Goal: Information Seeking & Learning: Learn about a topic

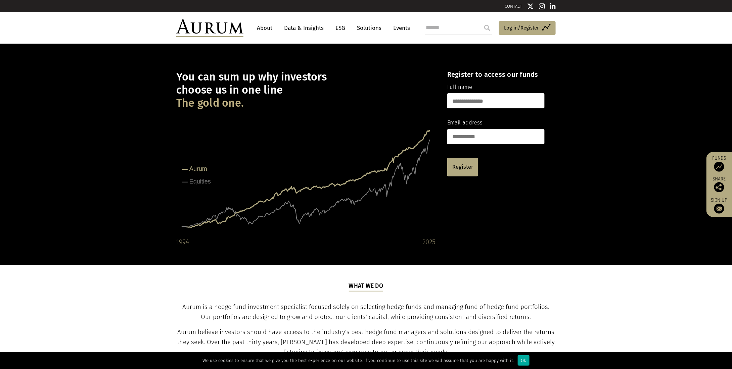
click at [302, 29] on link "Data & Insights" at bounding box center [304, 28] width 46 height 12
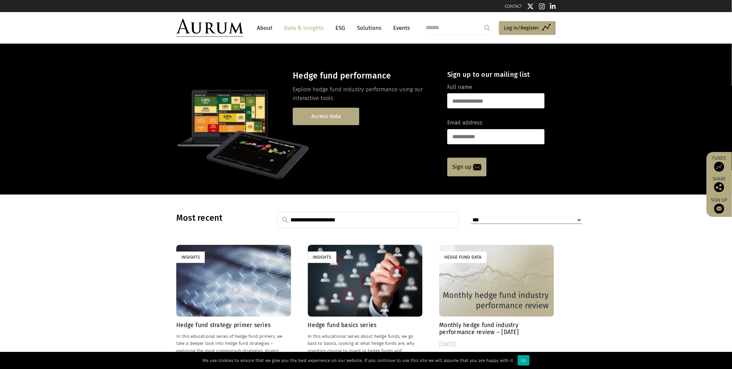
click at [314, 116] on link "Access data" at bounding box center [326, 116] width 66 height 17
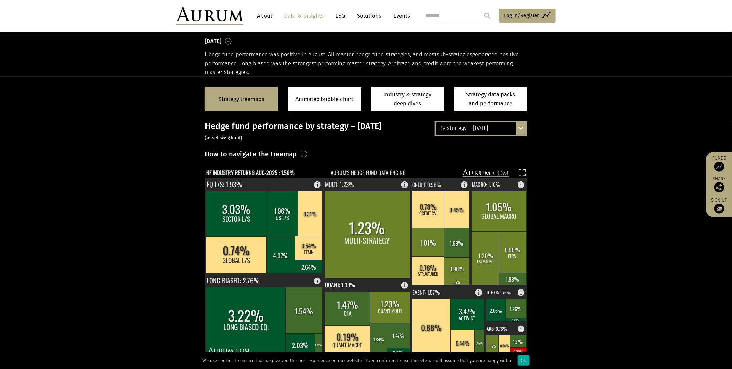
scroll to position [134, 0]
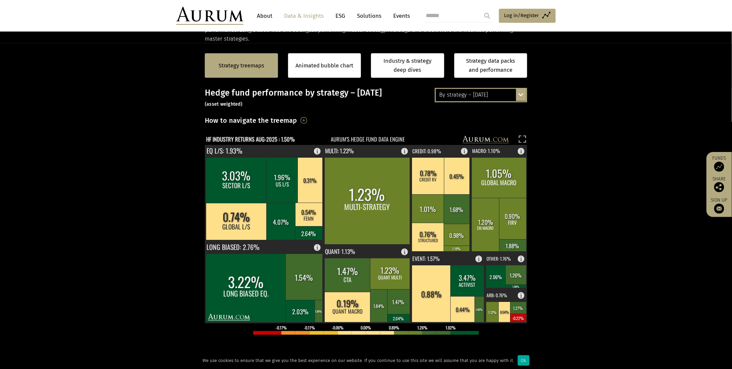
click at [632, 157] on section "Strategy treemaps Animated bubble chart Industry & strategy deep dives Strategy…" at bounding box center [366, 253] width 732 height 420
click at [639, 123] on section "Strategy treemaps Animated bubble chart Industry & strategy deep dives Strategy…" at bounding box center [366, 253] width 732 height 420
click at [623, 244] on section "Strategy treemaps Animated bubble chart Industry & strategy deep dives Strategy…" at bounding box center [366, 253] width 732 height 420
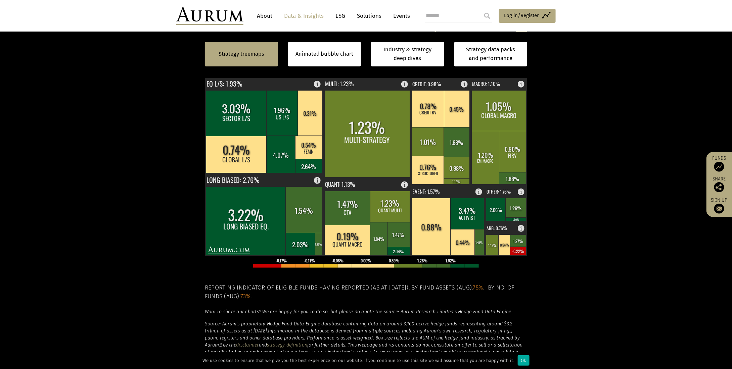
scroll to position [168, 0]
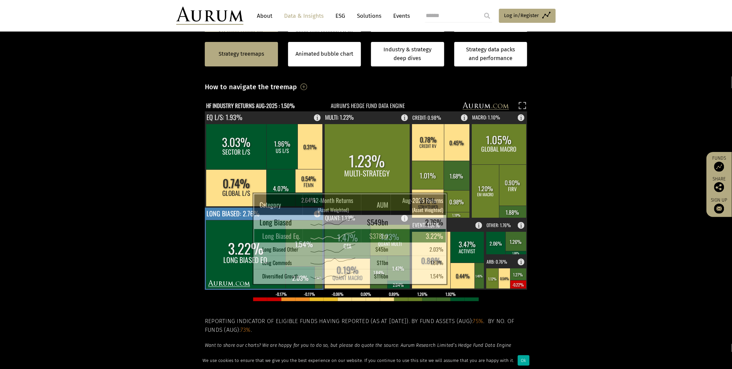
click at [236, 276] on rect at bounding box center [246, 255] width 80 height 69
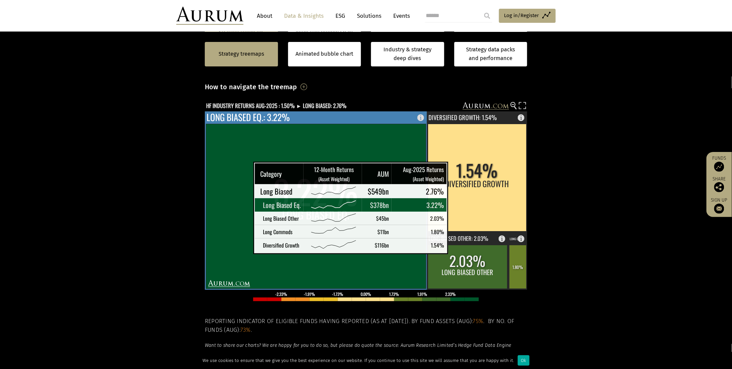
click at [236, 245] on rect at bounding box center [316, 206] width 220 height 165
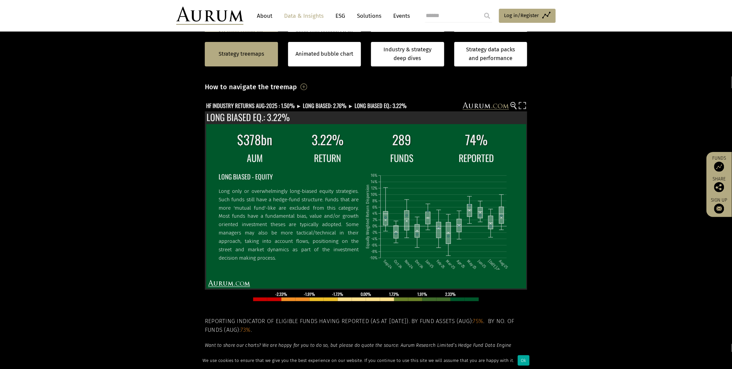
click at [588, 146] on section "Strategy treemaps Animated bubble chart Industry & strategy deep dives Strategy…" at bounding box center [366, 220] width 732 height 420
click at [485, 106] on rect at bounding box center [361, 106] width 313 height 9
click at [514, 104] on circle at bounding box center [513, 104] width 4 height 4
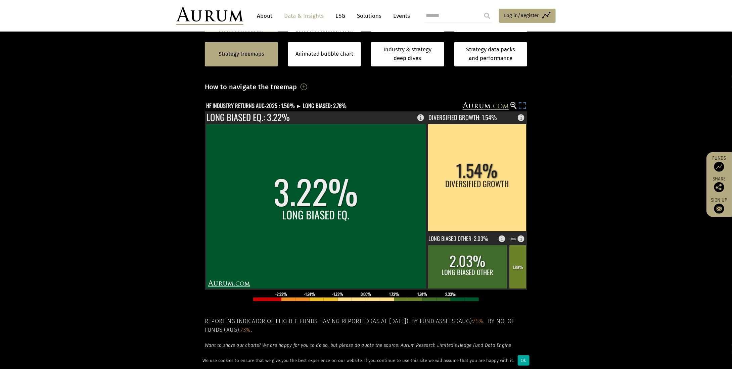
click at [523, 105] on rect at bounding box center [522, 106] width 9 height 9
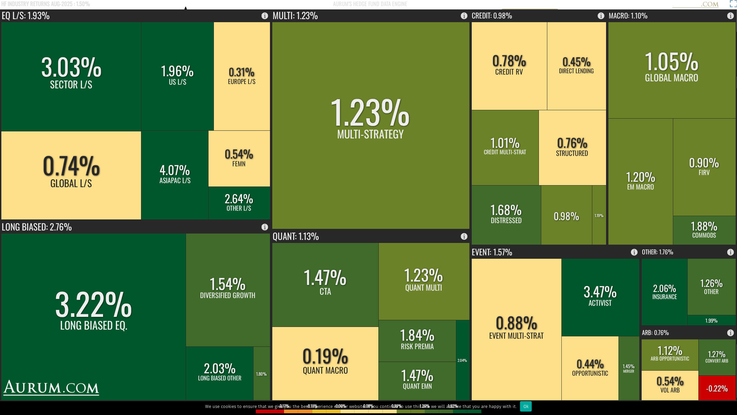
click at [731, 3] on rect at bounding box center [732, 4] width 9 height 9
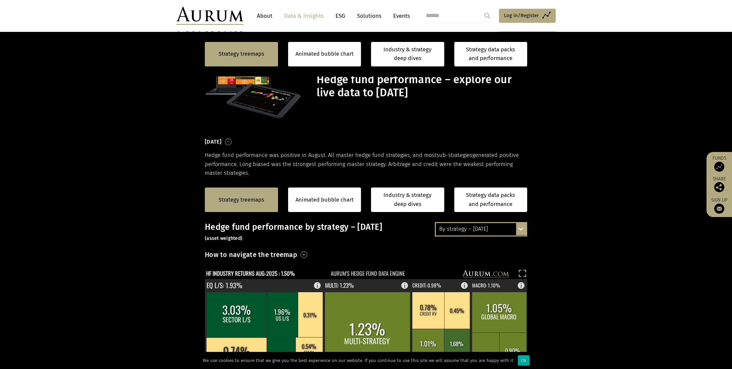
scroll to position [168, 0]
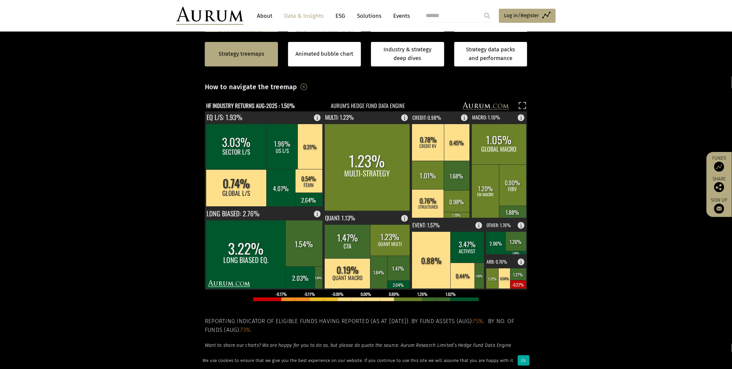
click at [605, 95] on section "Strategy treemaps Animated bubble chart Industry & strategy deep dives Strategy…" at bounding box center [366, 220] width 732 height 420
click at [622, 85] on section "Strategy treemaps Animated bubble chart Industry & strategy deep dives Strategy…" at bounding box center [366, 220] width 732 height 420
